Goal: Task Accomplishment & Management: Manage account settings

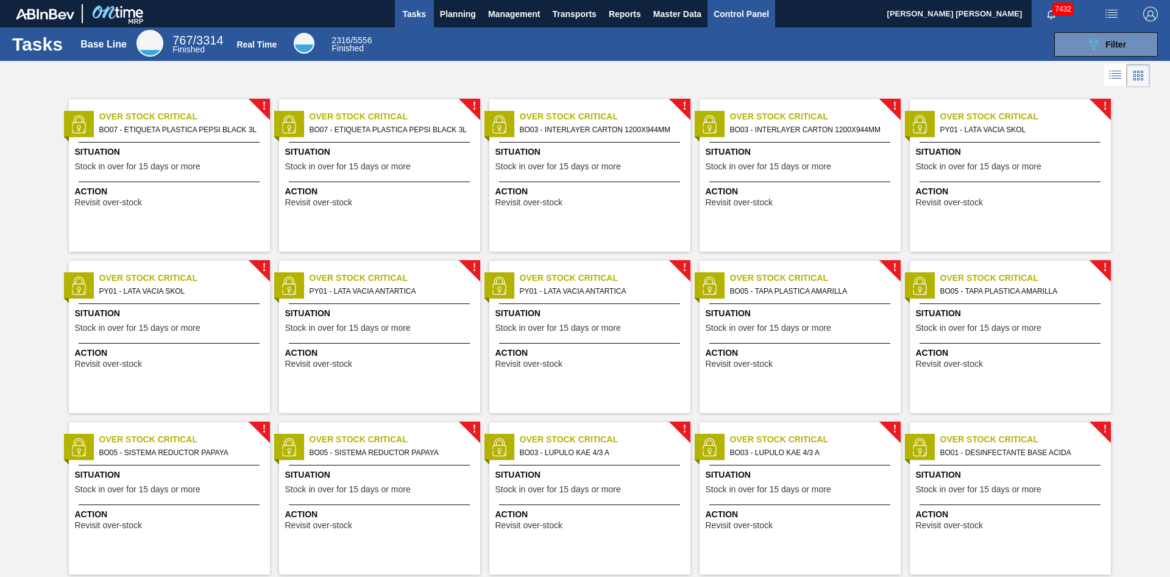
click at [745, 20] on span "Control Panel" at bounding box center [741, 14] width 55 height 15
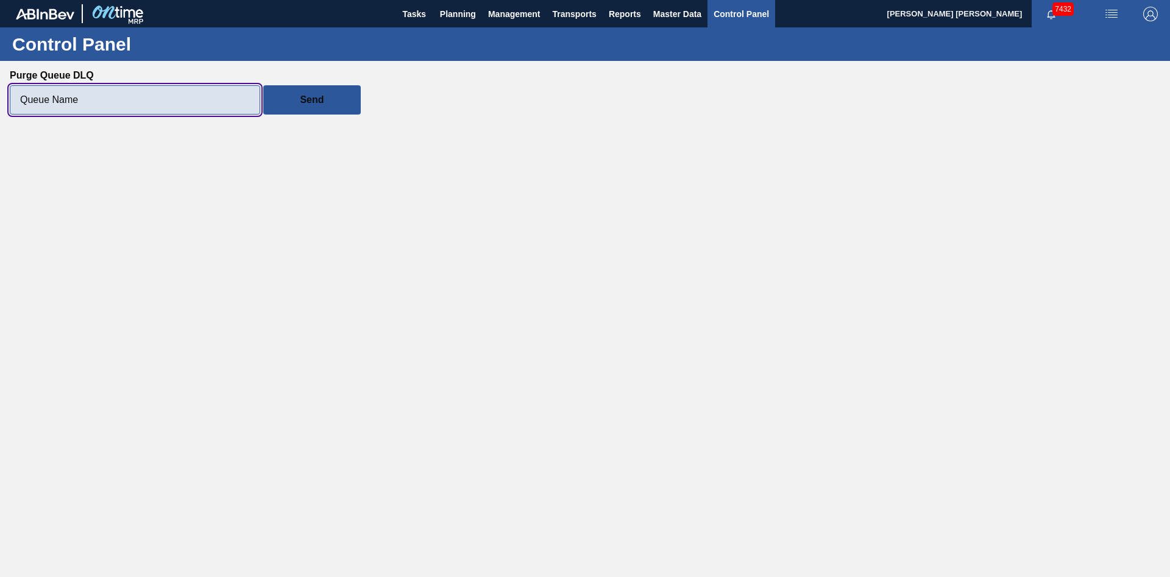
click at [154, 99] on input "Purge Queue DLQ" at bounding box center [135, 99] width 250 height 29
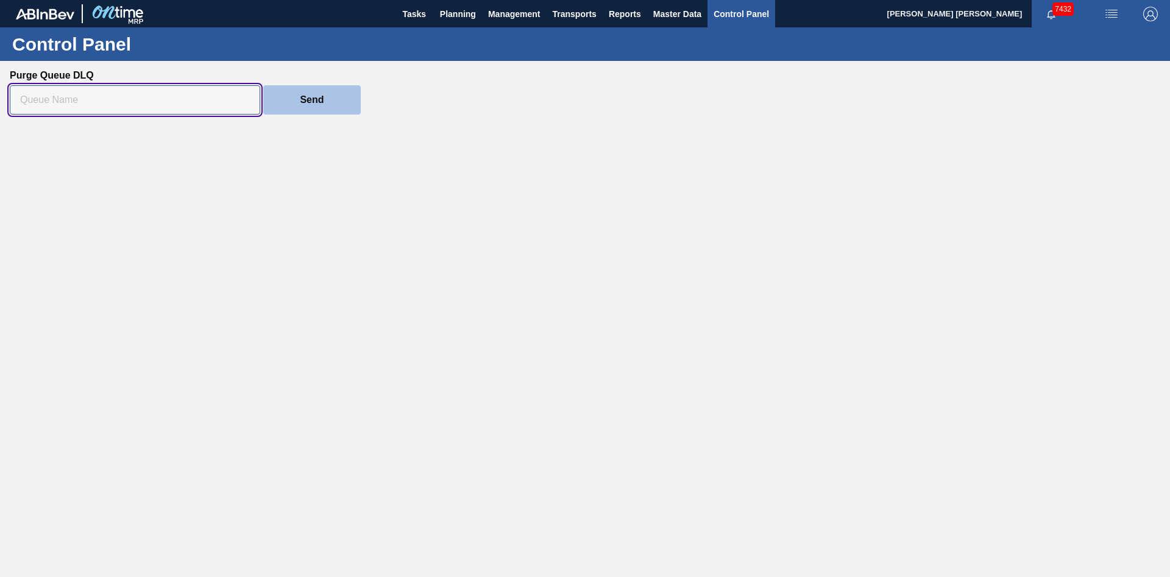
paste input "ontimemrp-generate-suggestion-submitted"
type input "ontimemrp-generate-suggestion-submitted"
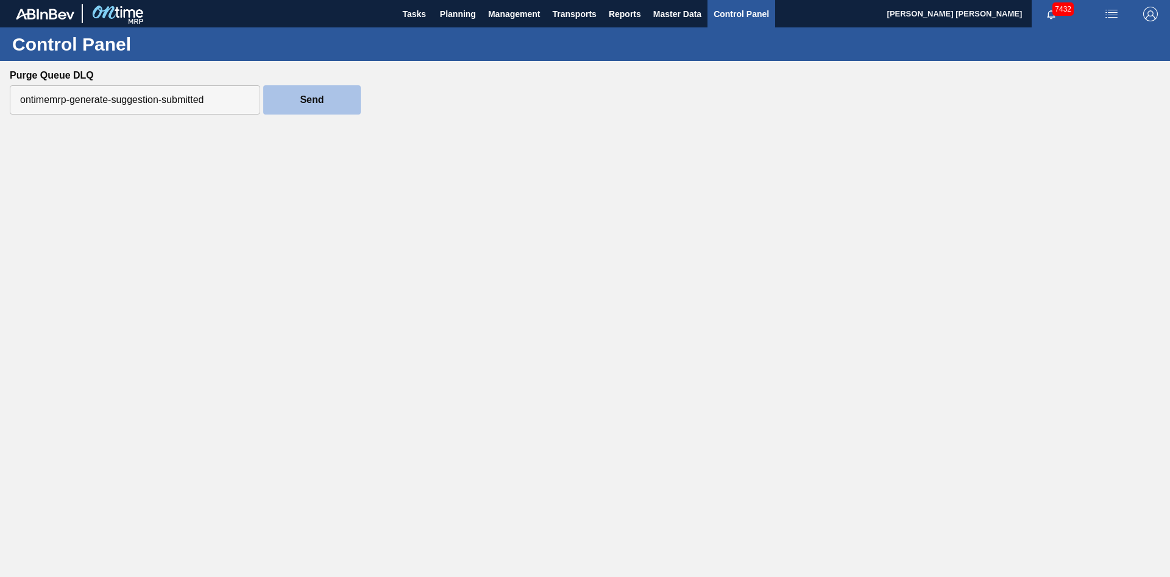
click at [324, 102] on button "Send" at bounding box center [312, 99] width 98 height 29
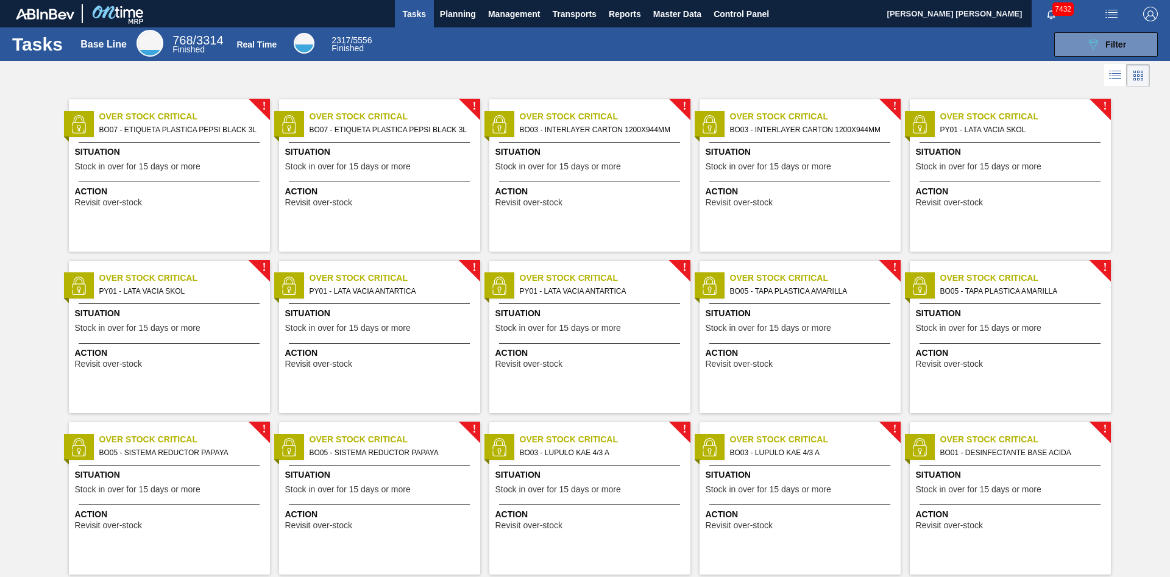
click at [544, 122] on span "Over Stock Critical" at bounding box center [605, 116] width 171 height 13
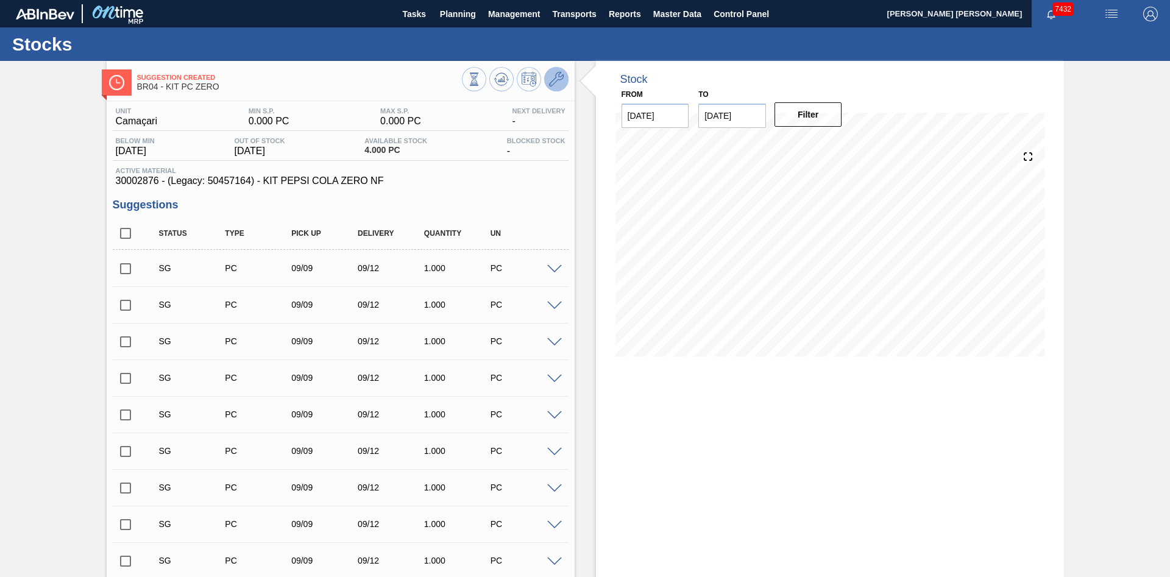
click at [555, 72] on icon at bounding box center [556, 79] width 15 height 15
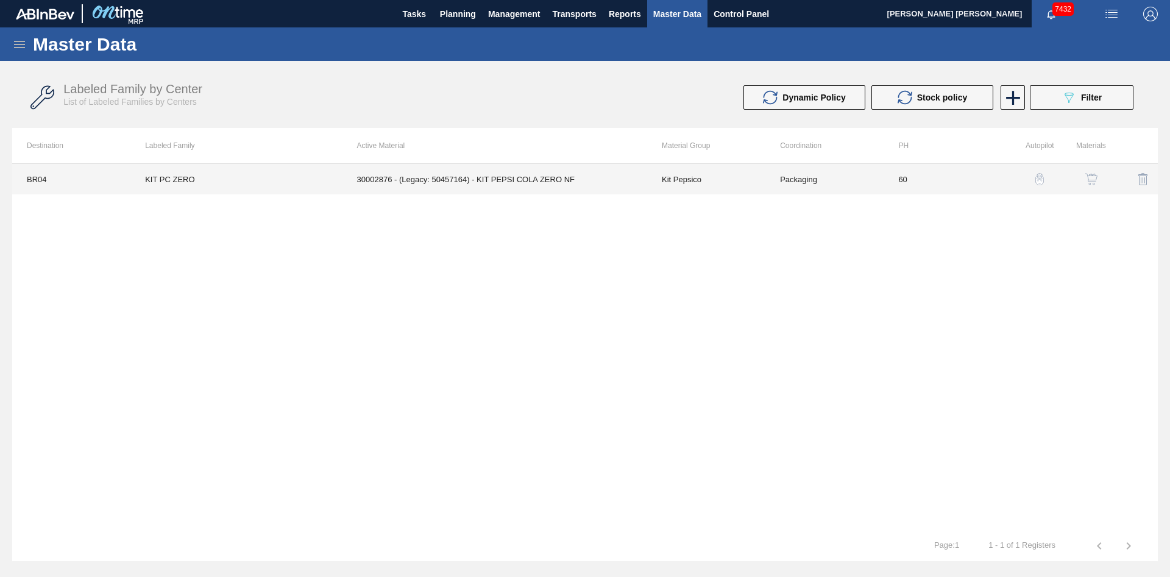
click at [561, 177] on td "30002876 - (Legacy: 50457164) - KIT PEPSI COLA ZERO NF" at bounding box center [494, 179] width 305 height 30
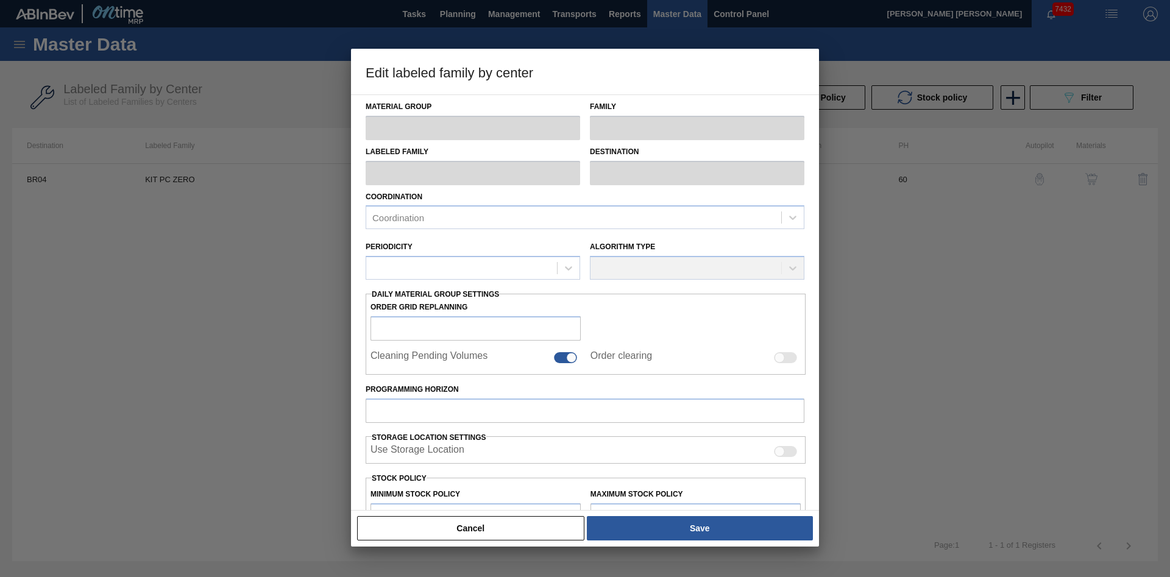
type input "Kit Pepsico"
type input "KIT PC ZERO"
type input "BR04 - Camaçari"
type input "60"
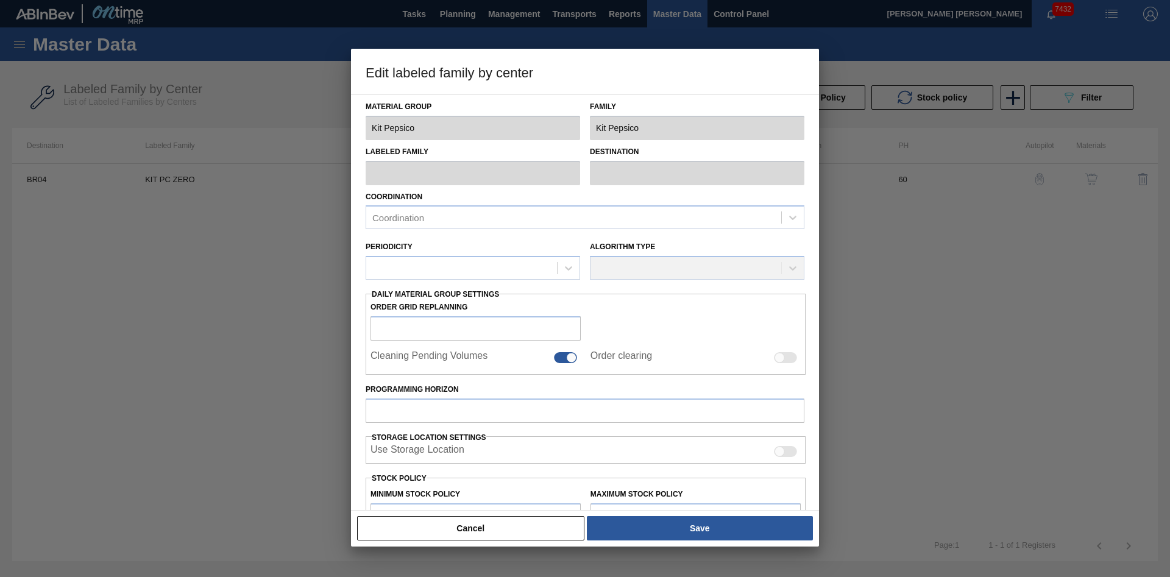
type input "0"
type input "100"
type input "0.000"
checkbox input "true"
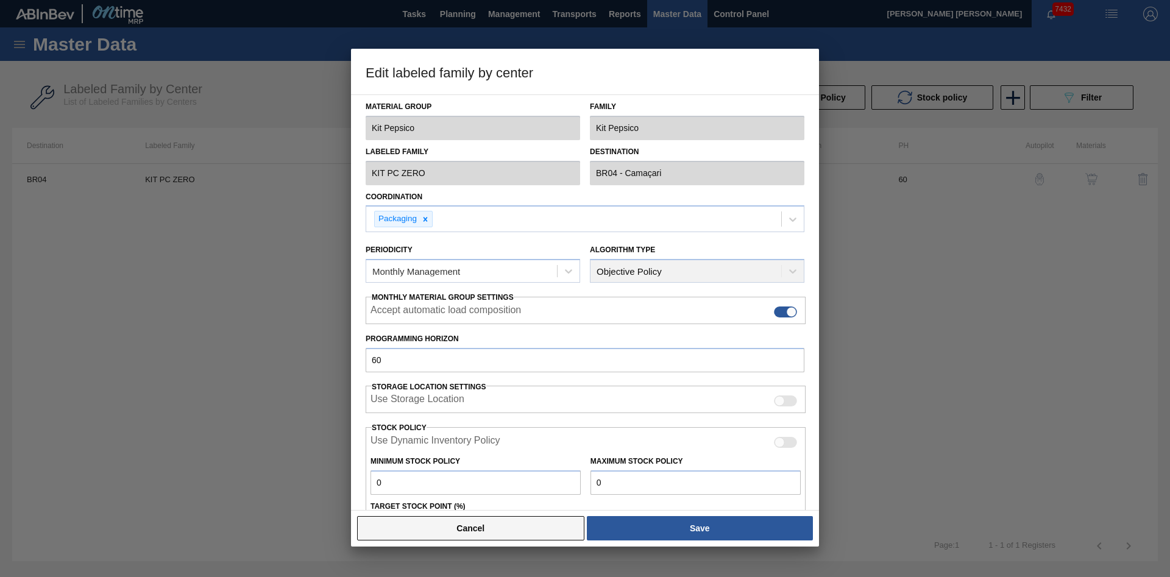
click at [511, 533] on button "Cancel" at bounding box center [470, 528] width 227 height 24
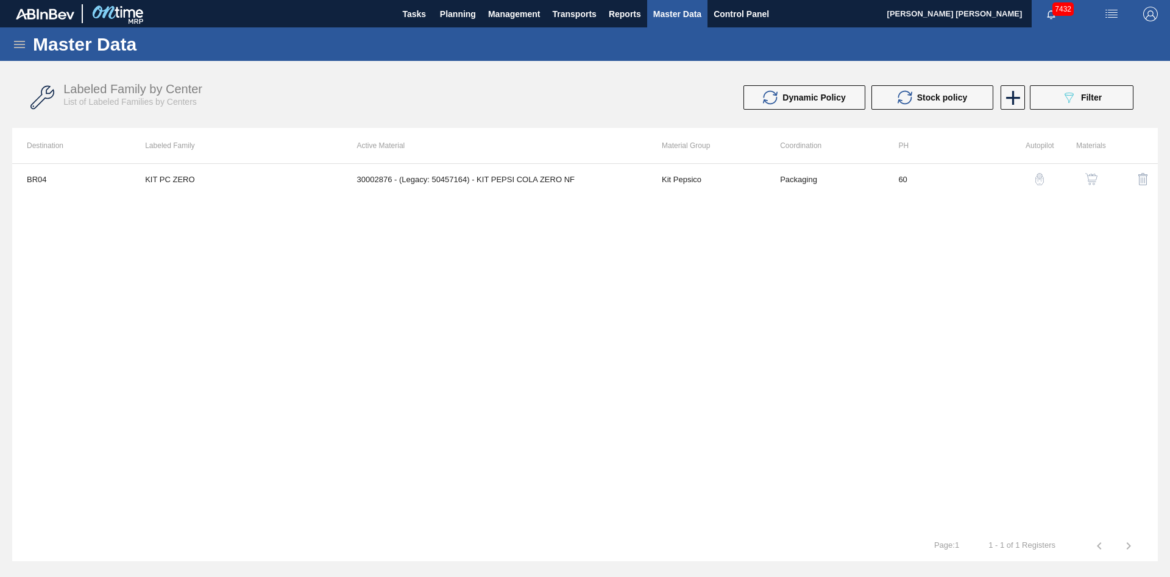
click at [1091, 179] on img "button" at bounding box center [1091, 179] width 12 height 12
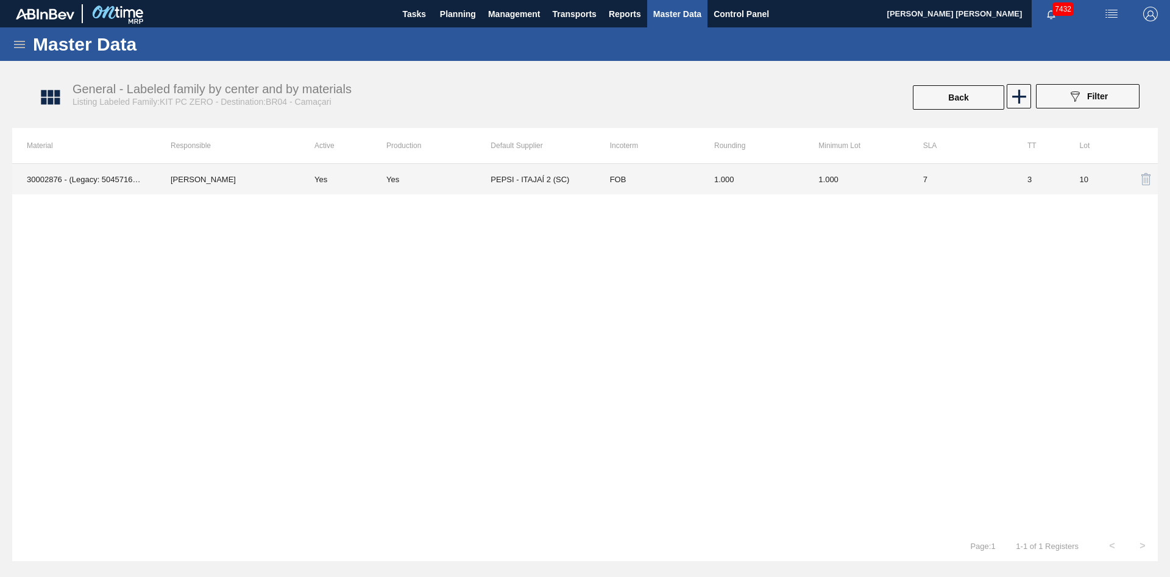
click at [630, 169] on td "FOB" at bounding box center [647, 179] width 104 height 30
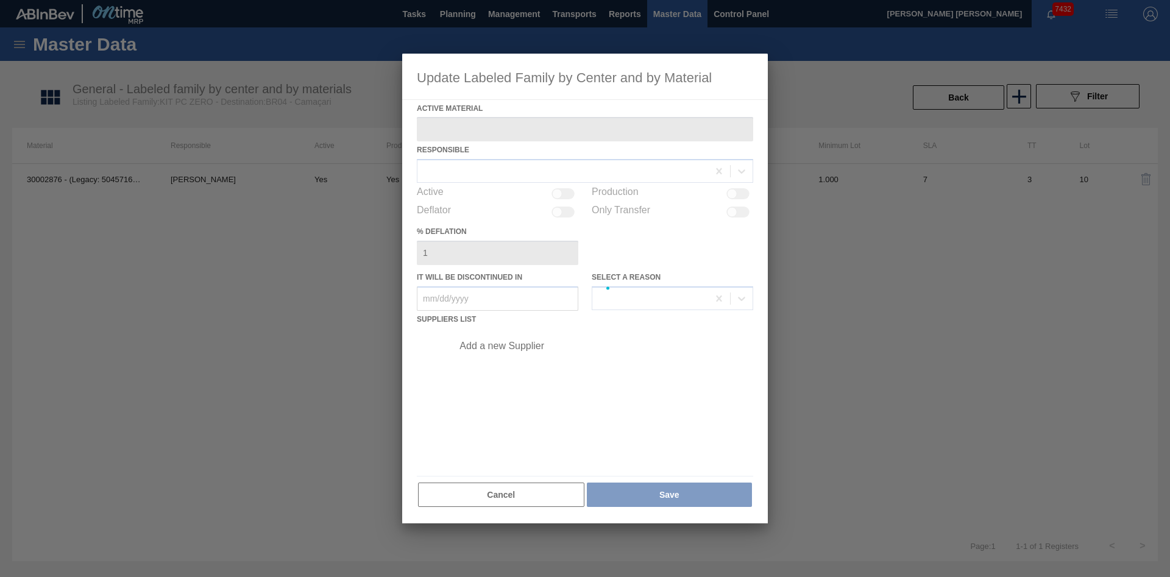
type Material "30002876 - (Legacy: 50457164) - KIT PEPSI COLA ZERO NF"
checkbox input "true"
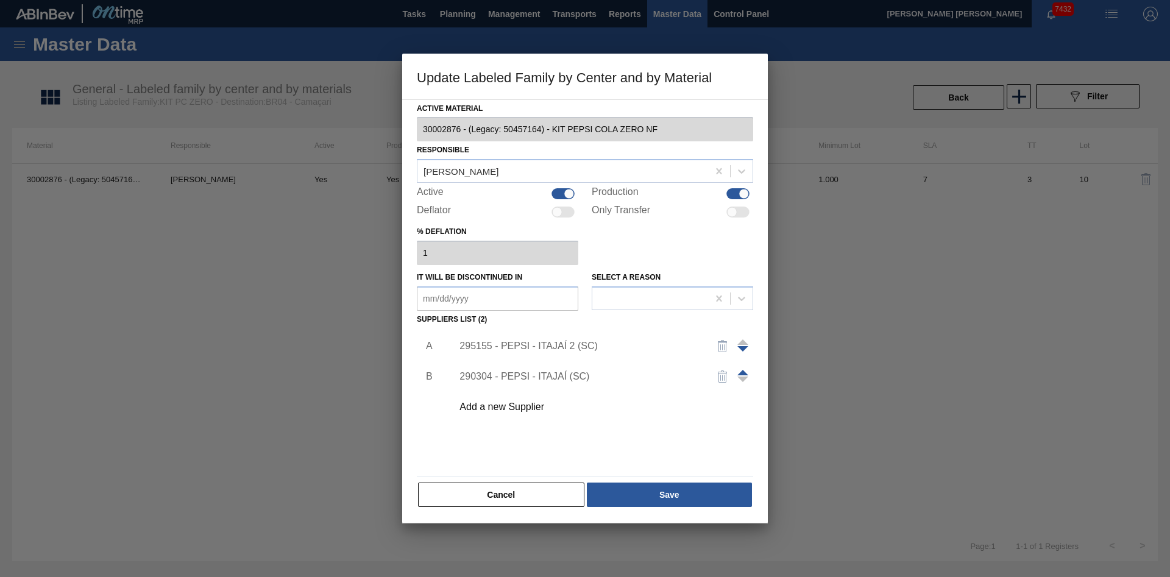
click at [583, 345] on div "295155 - PEPSI - ITAJAÍ 2 (SC)" at bounding box center [578, 346] width 239 height 11
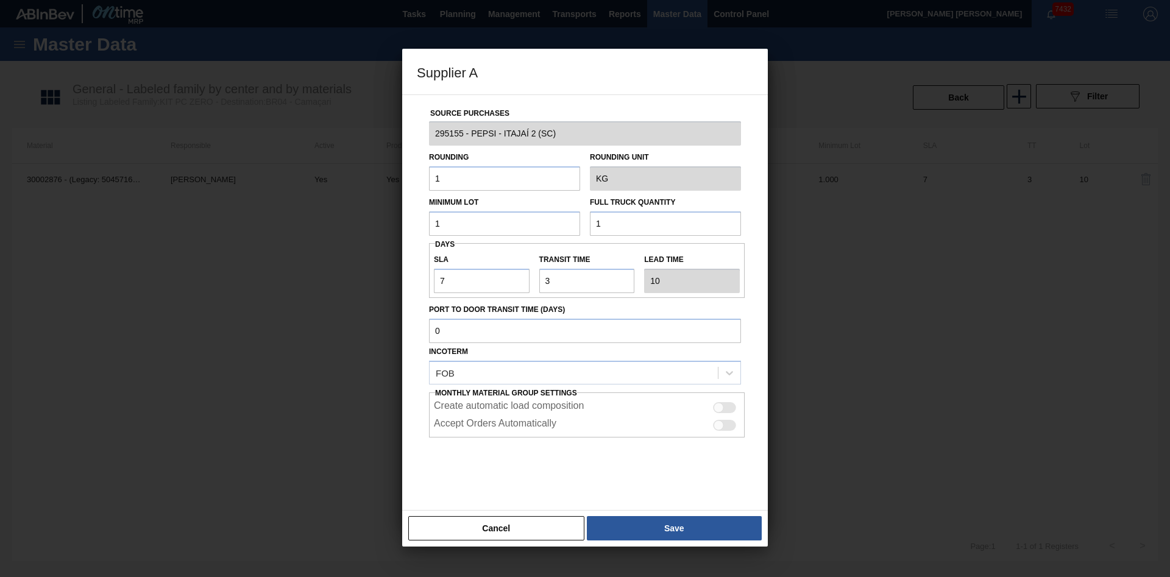
click at [478, 179] on input "1" at bounding box center [504, 178] width 151 height 24
click at [511, 528] on button "Cancel" at bounding box center [496, 528] width 176 height 24
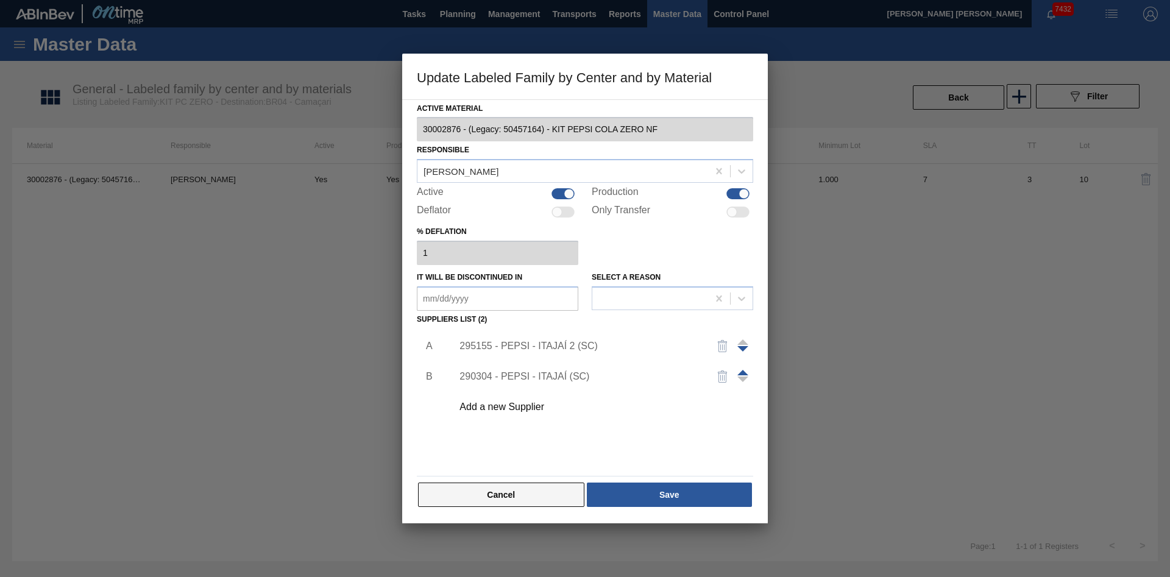
click at [501, 502] on button "Cancel" at bounding box center [501, 495] width 166 height 24
